Goal: Navigation & Orientation: Find specific page/section

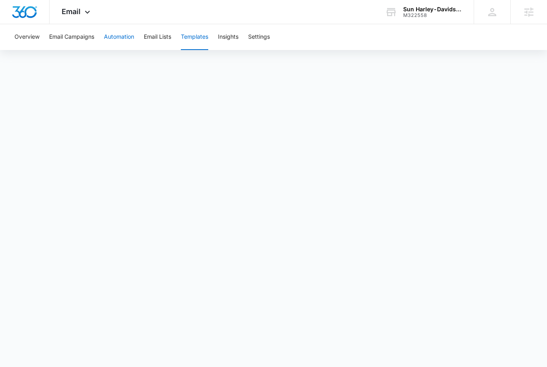
click at [116, 39] on button "Automation" at bounding box center [119, 37] width 30 height 26
click at [198, 35] on button "Templates" at bounding box center [194, 37] width 27 height 26
click at [77, 13] on span "Email" at bounding box center [71, 11] width 19 height 8
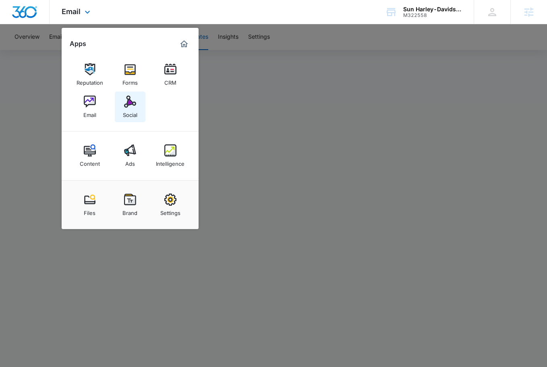
click at [126, 106] on img at bounding box center [130, 101] width 12 height 12
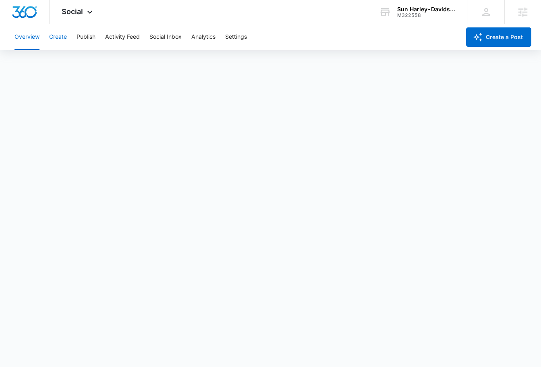
click at [65, 42] on button "Create" at bounding box center [58, 37] width 18 height 26
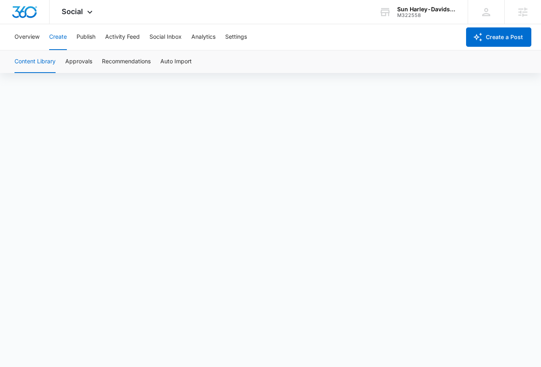
scroll to position [6, 0]
click at [89, 40] on button "Publish" at bounding box center [86, 37] width 19 height 26
click at [57, 65] on button "Schedules" at bounding box center [61, 61] width 27 height 23
drag, startPoint x: 68, startPoint y: 38, endPoint x: 75, endPoint y: 54, distance: 17.8
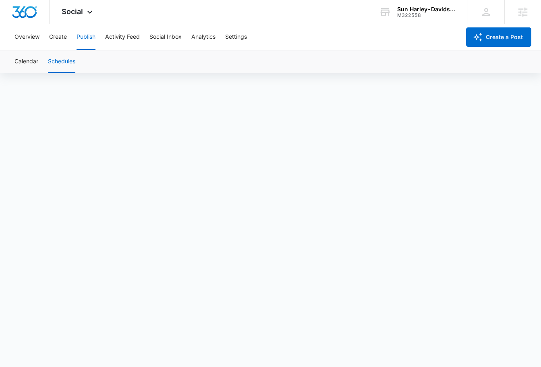
click at [68, 38] on div "Overview Create Publish Activity Feed Social Inbox Analytics Settings" at bounding box center [235, 37] width 451 height 26
click at [60, 37] on button "Create" at bounding box center [58, 37] width 18 height 26
